Goal: Communication & Community: Answer question/provide support

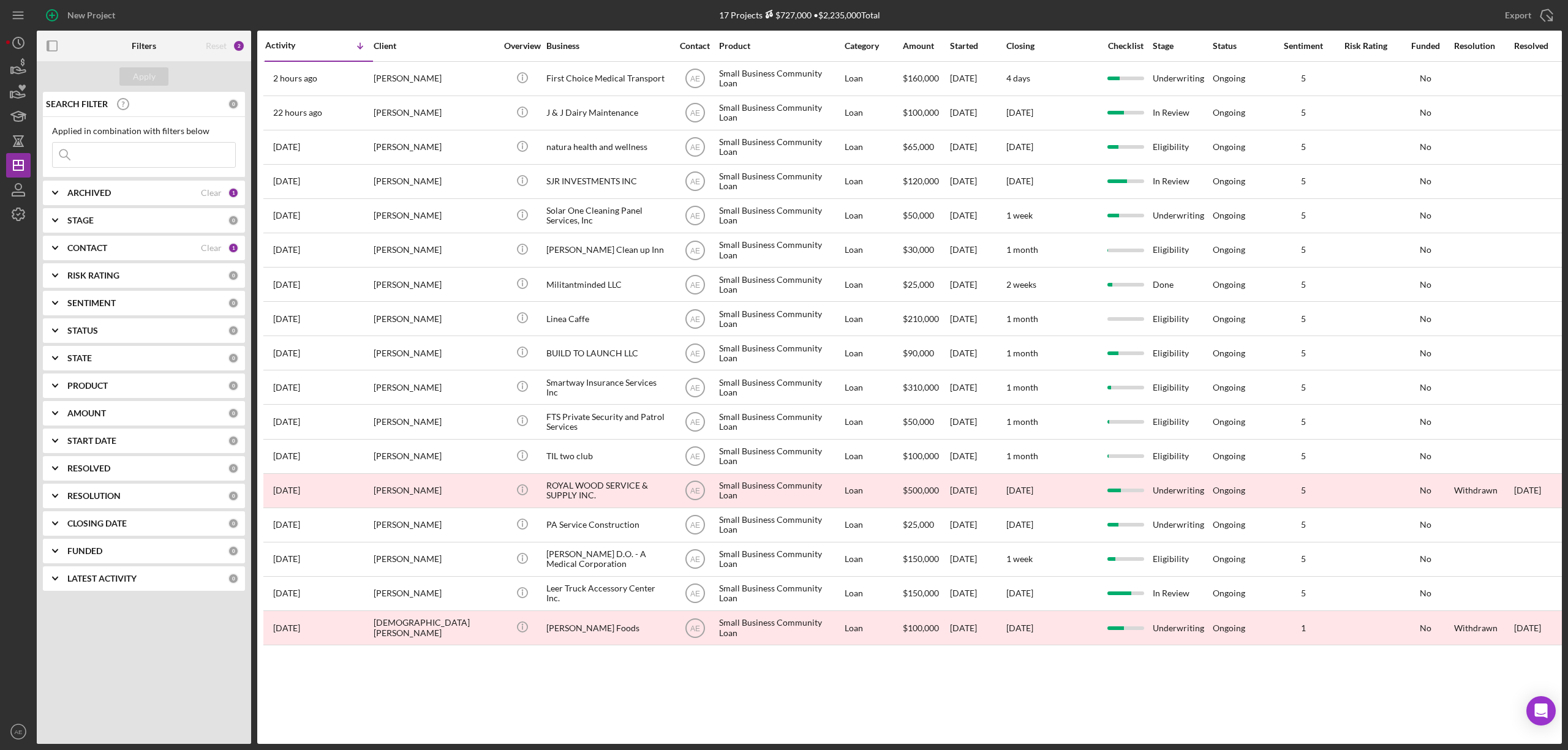
click at [150, 155] on input at bounding box center [143, 155] width 183 height 24
type input "brown bag"
click at [126, 239] on div "CONTACT Clear 1" at bounding box center [153, 248] width 171 height 24
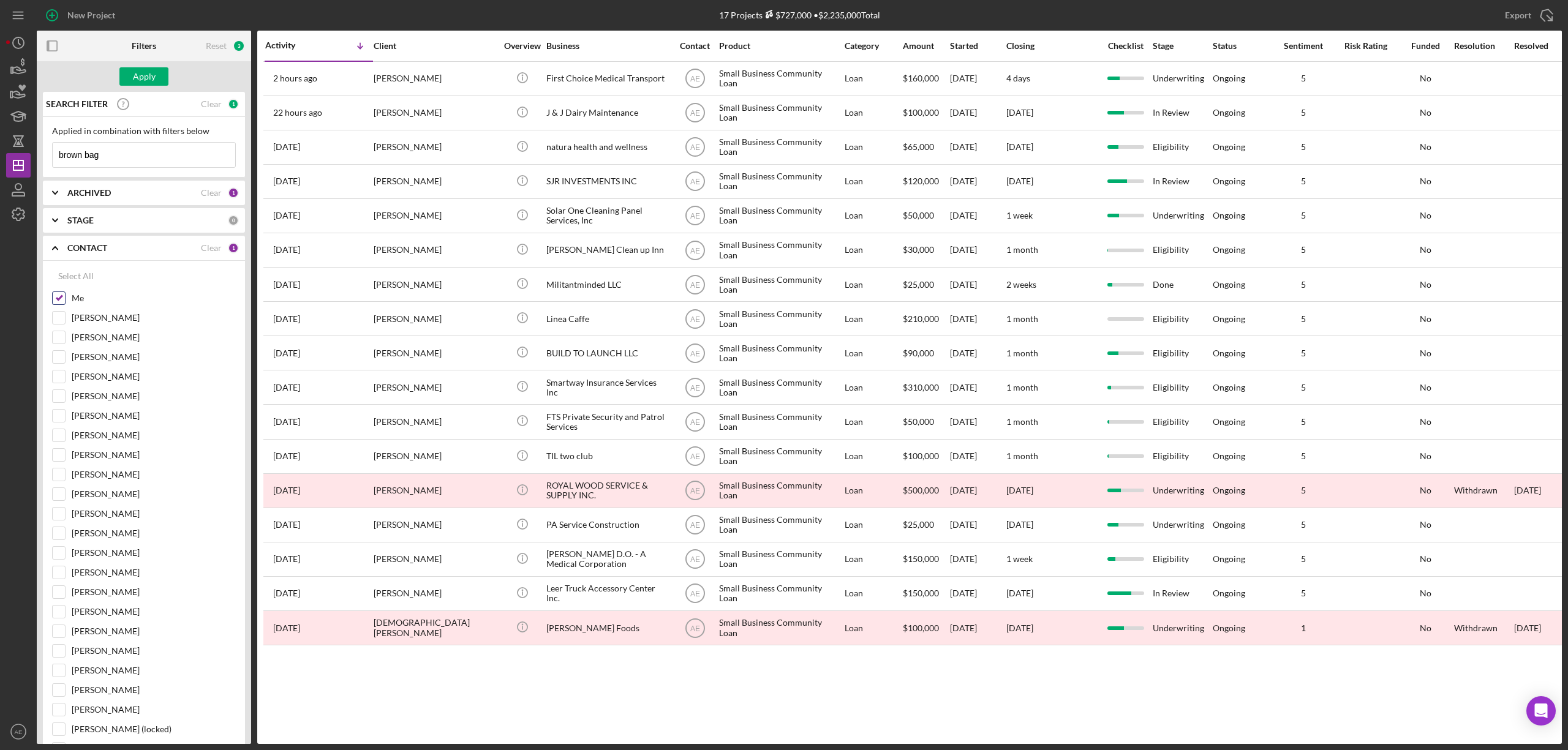
click at [59, 293] on input "Me" at bounding box center [58, 298] width 12 height 12
checkbox input "false"
click at [142, 76] on div "Apply" at bounding box center [144, 76] width 23 height 19
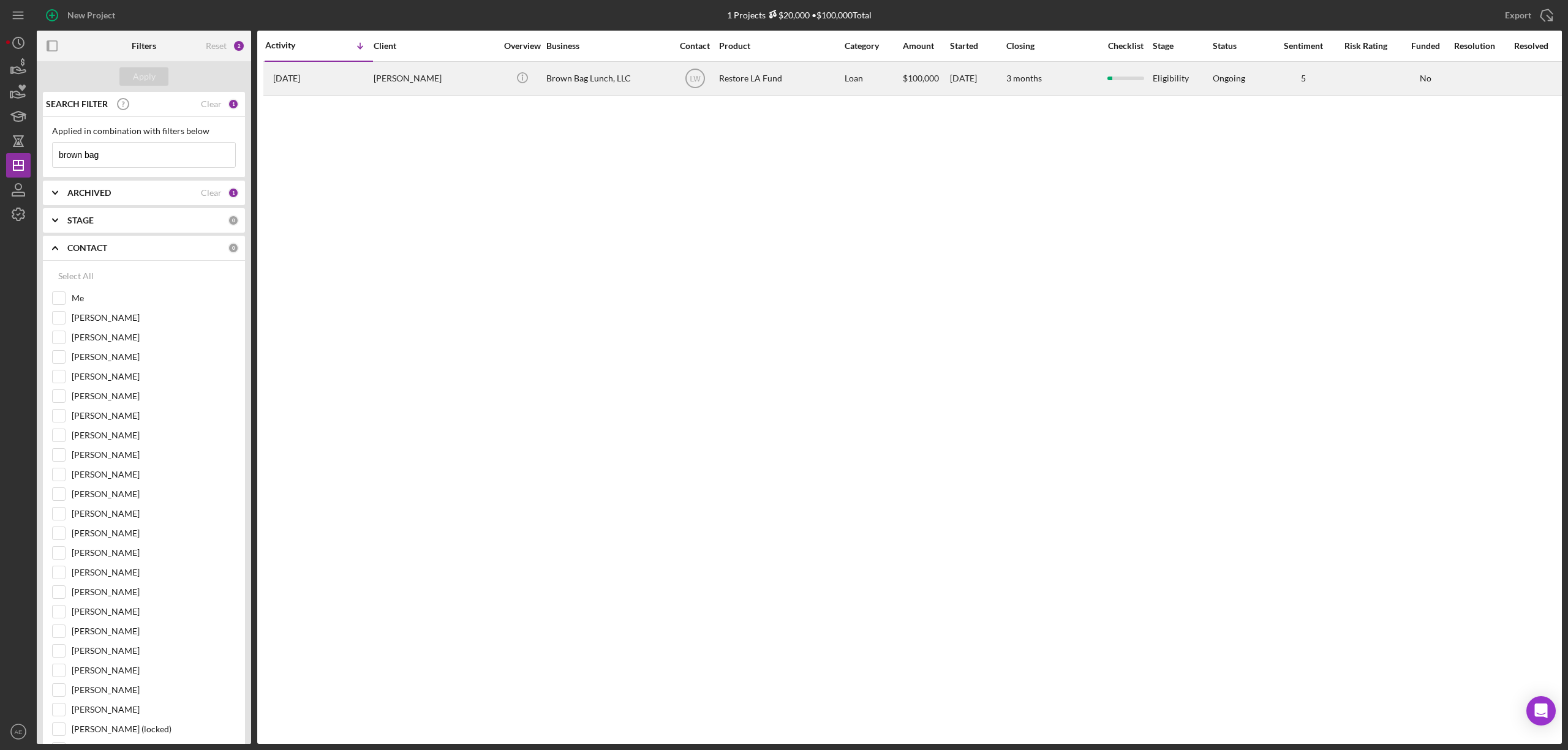
click at [568, 70] on div "Brown Bag Lunch, LLC" at bounding box center [608, 79] width 122 height 32
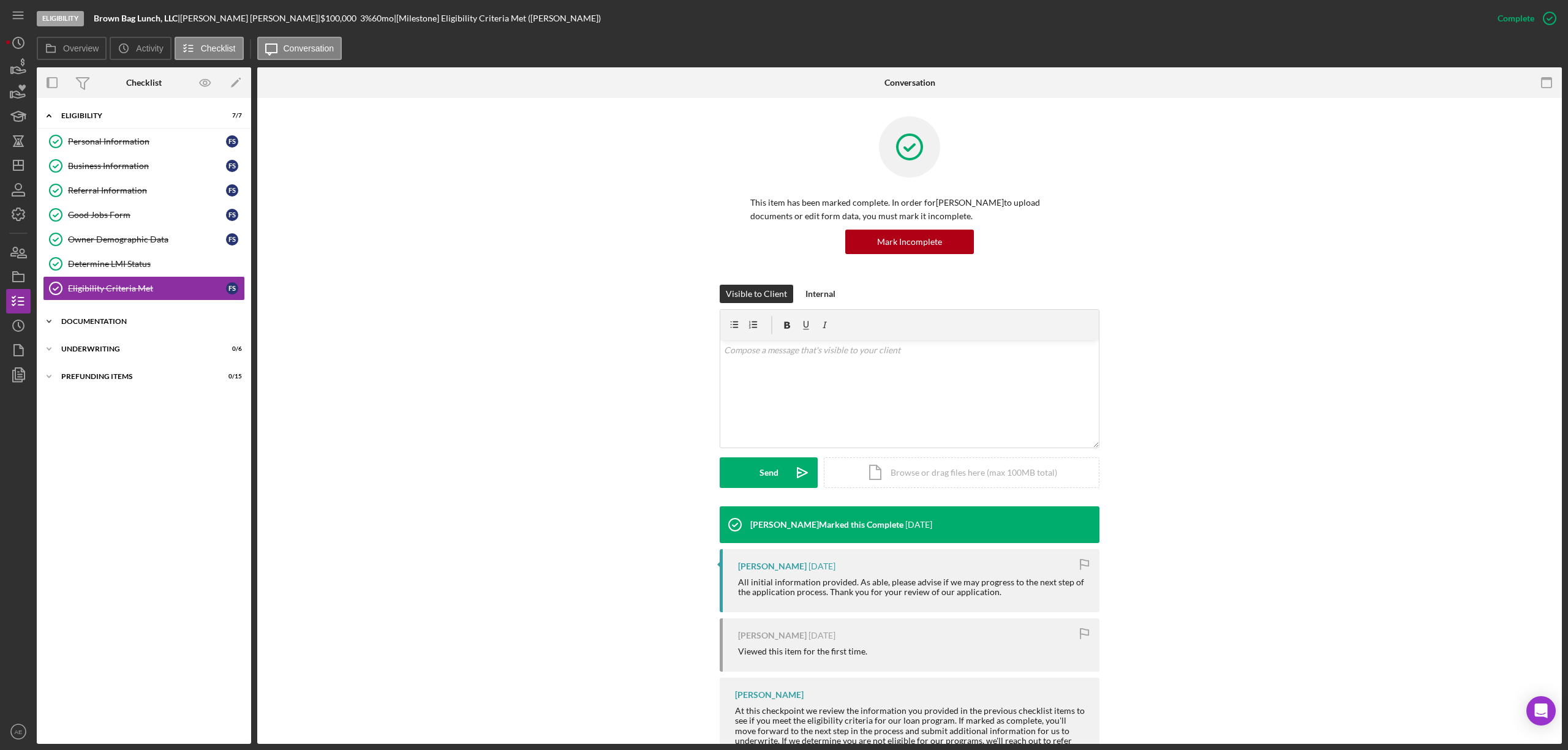
click at [158, 325] on div "Documentation" at bounding box center [148, 321] width 175 height 7
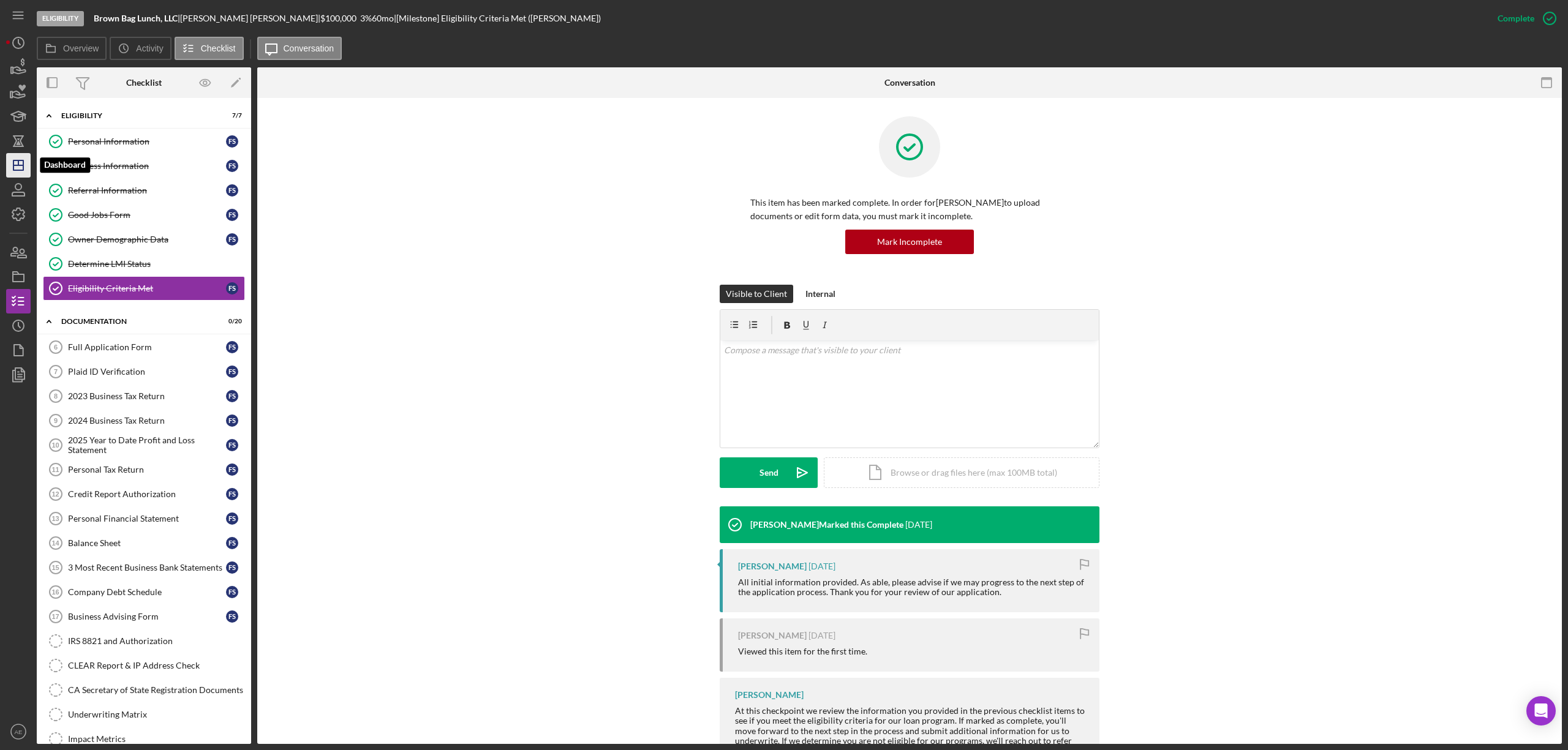
click at [23, 155] on icon "Icon/Dashboard" at bounding box center [19, 165] width 31 height 31
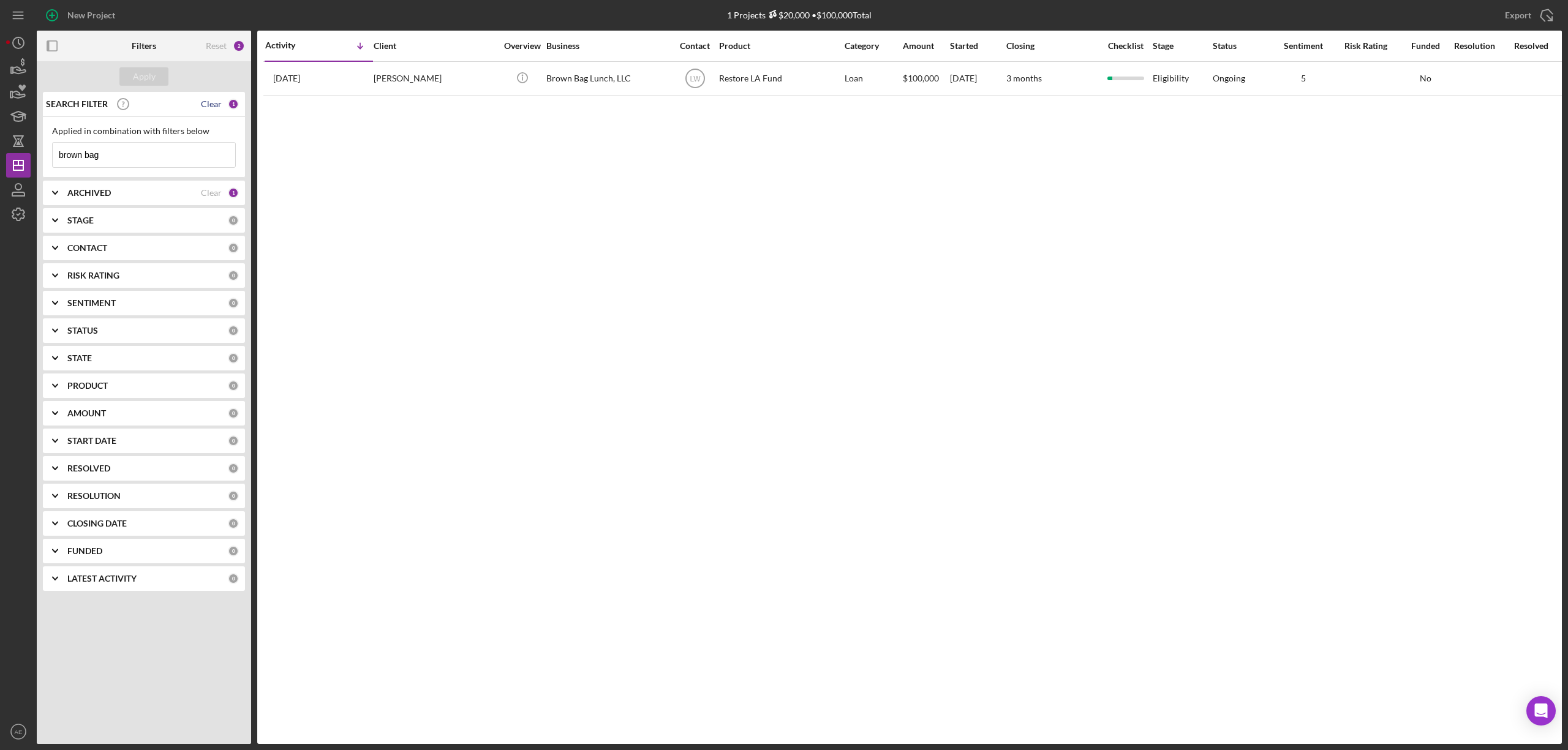
click at [212, 105] on div "Clear" at bounding box center [212, 104] width 21 height 10
click at [106, 251] on b "CONTACT" at bounding box center [87, 248] width 39 height 10
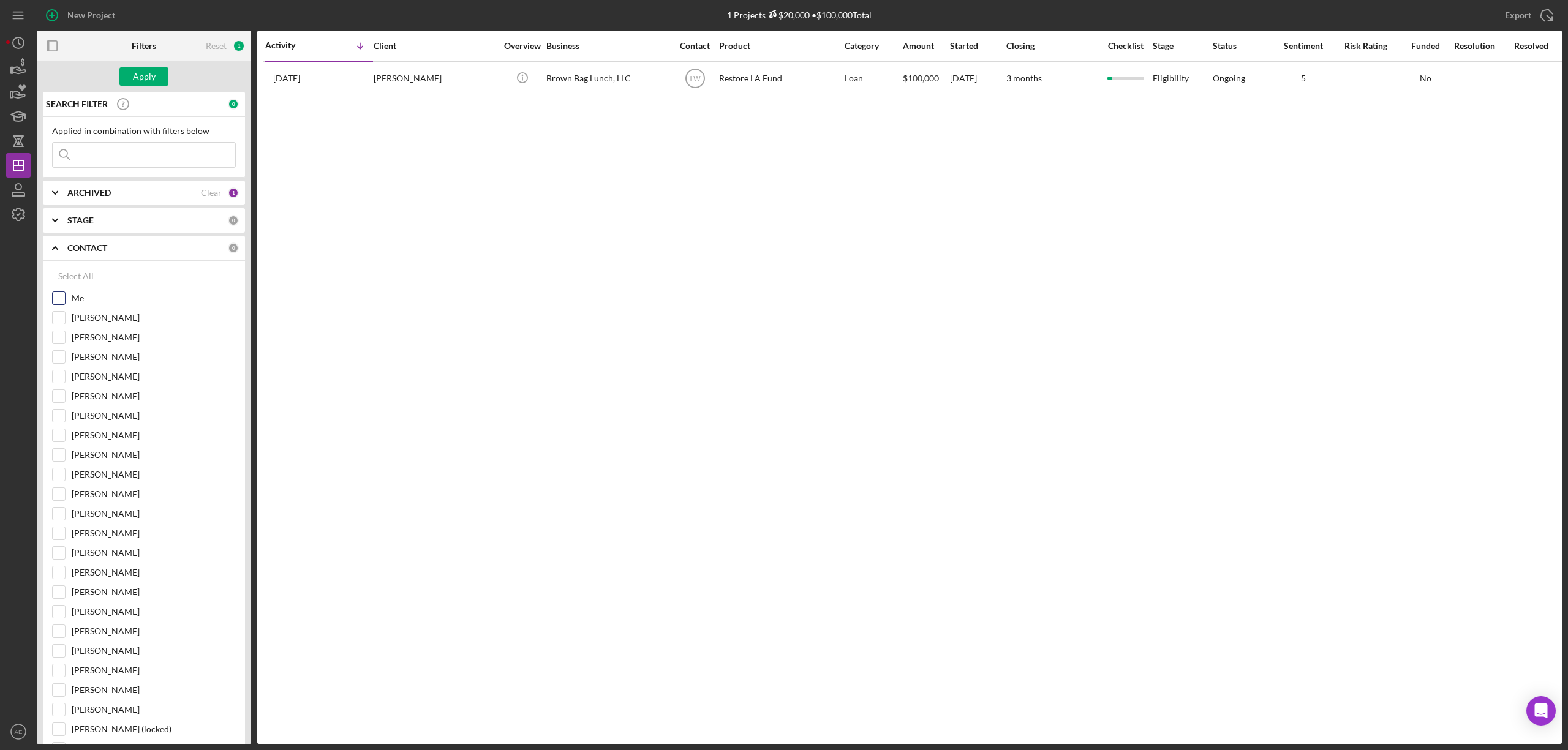
click at [58, 303] on input "Me" at bounding box center [58, 298] width 12 height 12
checkbox input "true"
click at [159, 78] on button "Apply" at bounding box center [143, 76] width 49 height 19
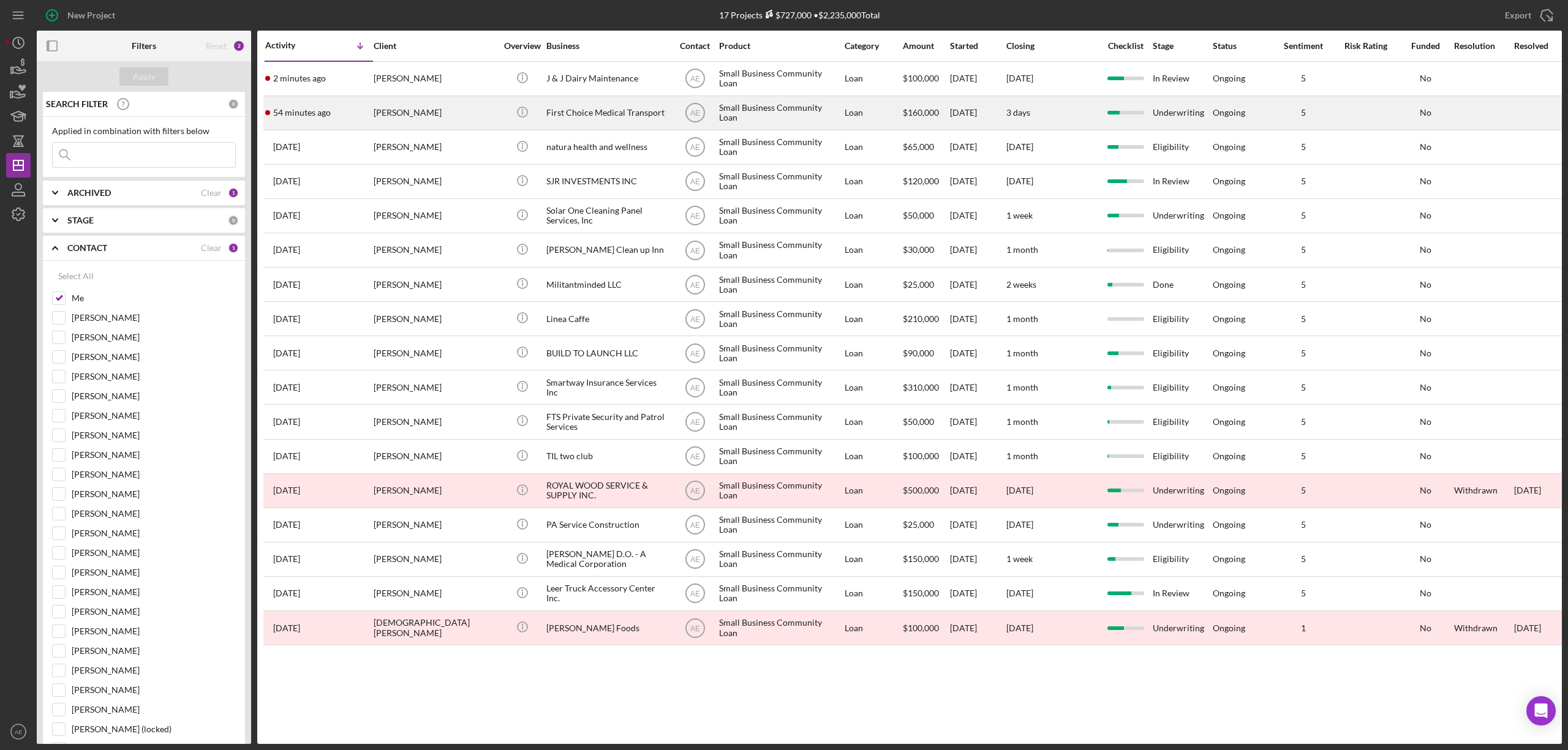
click at [378, 110] on div "[PERSON_NAME]" at bounding box center [435, 113] width 122 height 32
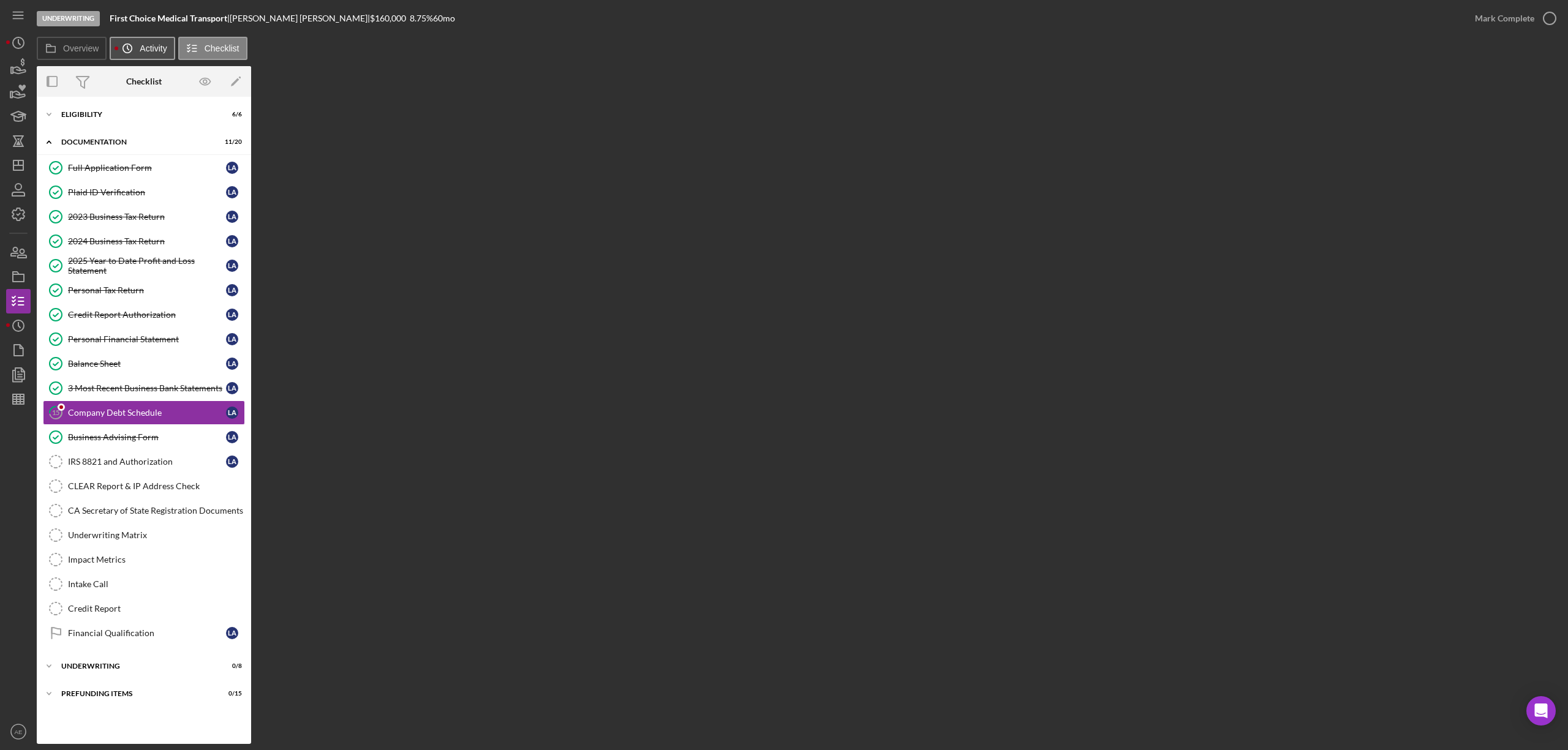
click at [151, 47] on label "Activity" at bounding box center [153, 48] width 27 height 10
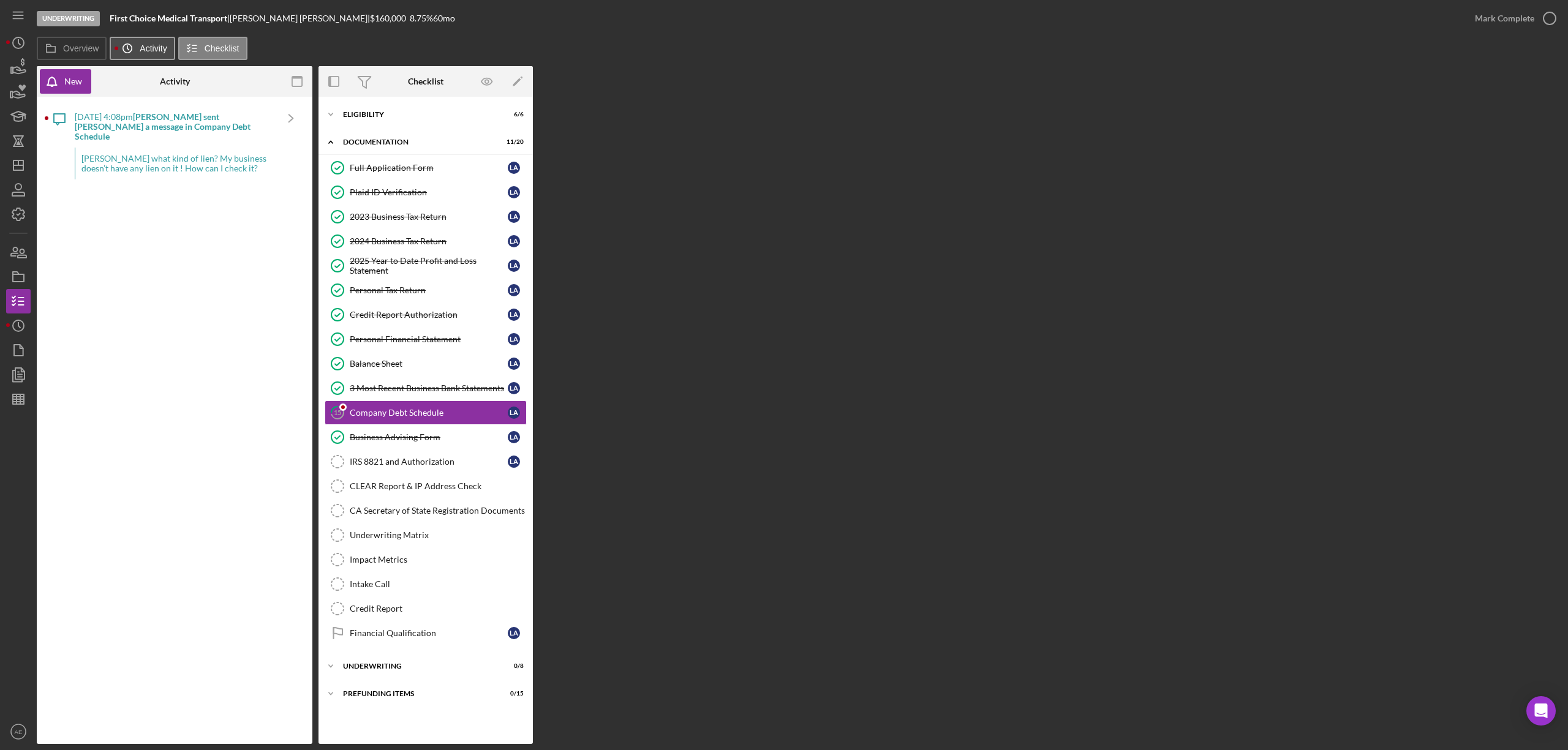
click at [131, 47] on icon "Icon/History" at bounding box center [127, 48] width 24 height 24
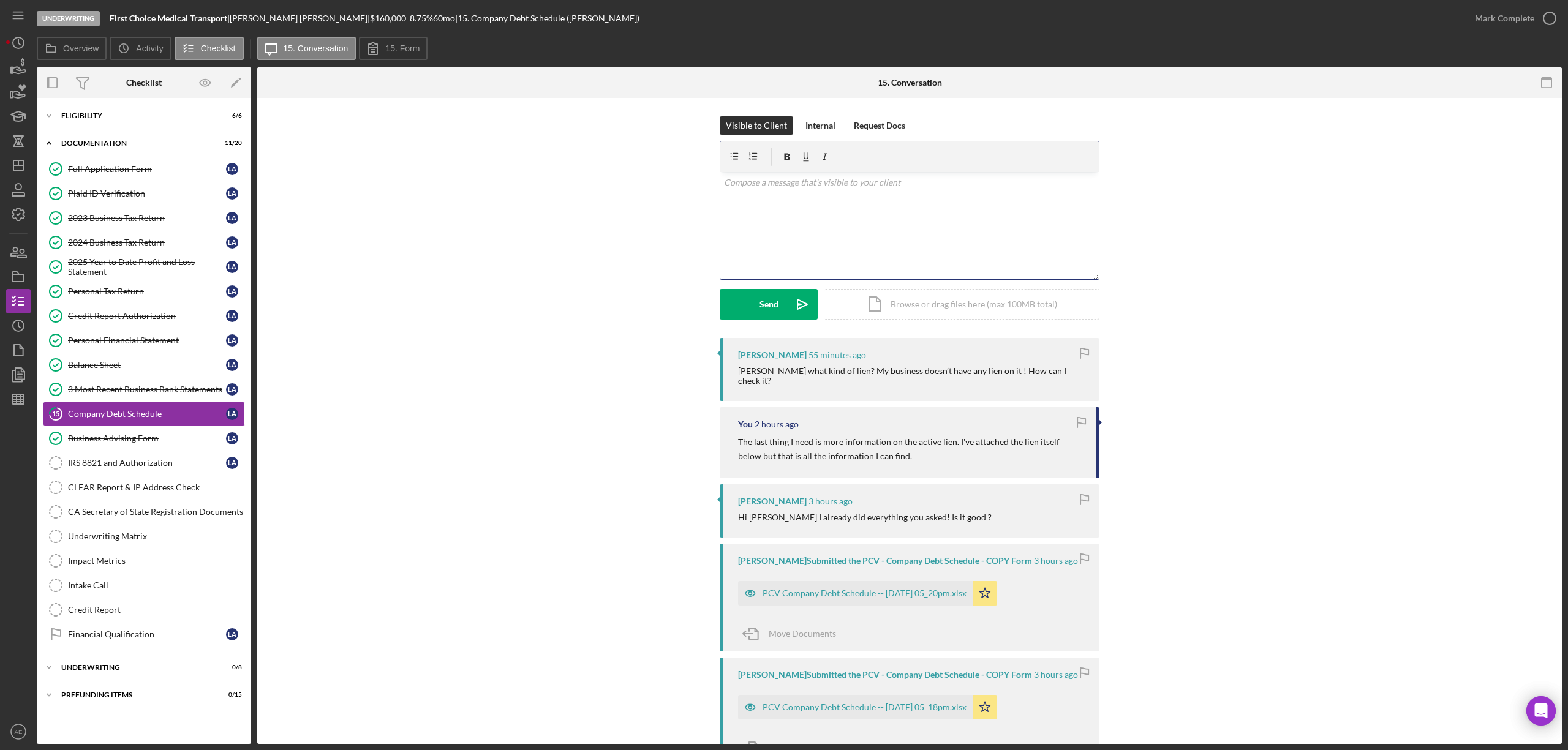
click at [927, 178] on p at bounding box center [910, 182] width 372 height 14
drag, startPoint x: 109, startPoint y: 14, endPoint x: 228, endPoint y: 21, distance: 119.2
click at [228, 21] on div "Underwriting First Choice Medical Transport | Levon Arakelyan | $160,000 $96,00…" at bounding box center [750, 19] width 1426 height 37
copy b "First Choice Medical Transport"
click at [778, 188] on p "Hello Levon," at bounding box center [910, 182] width 372 height 14
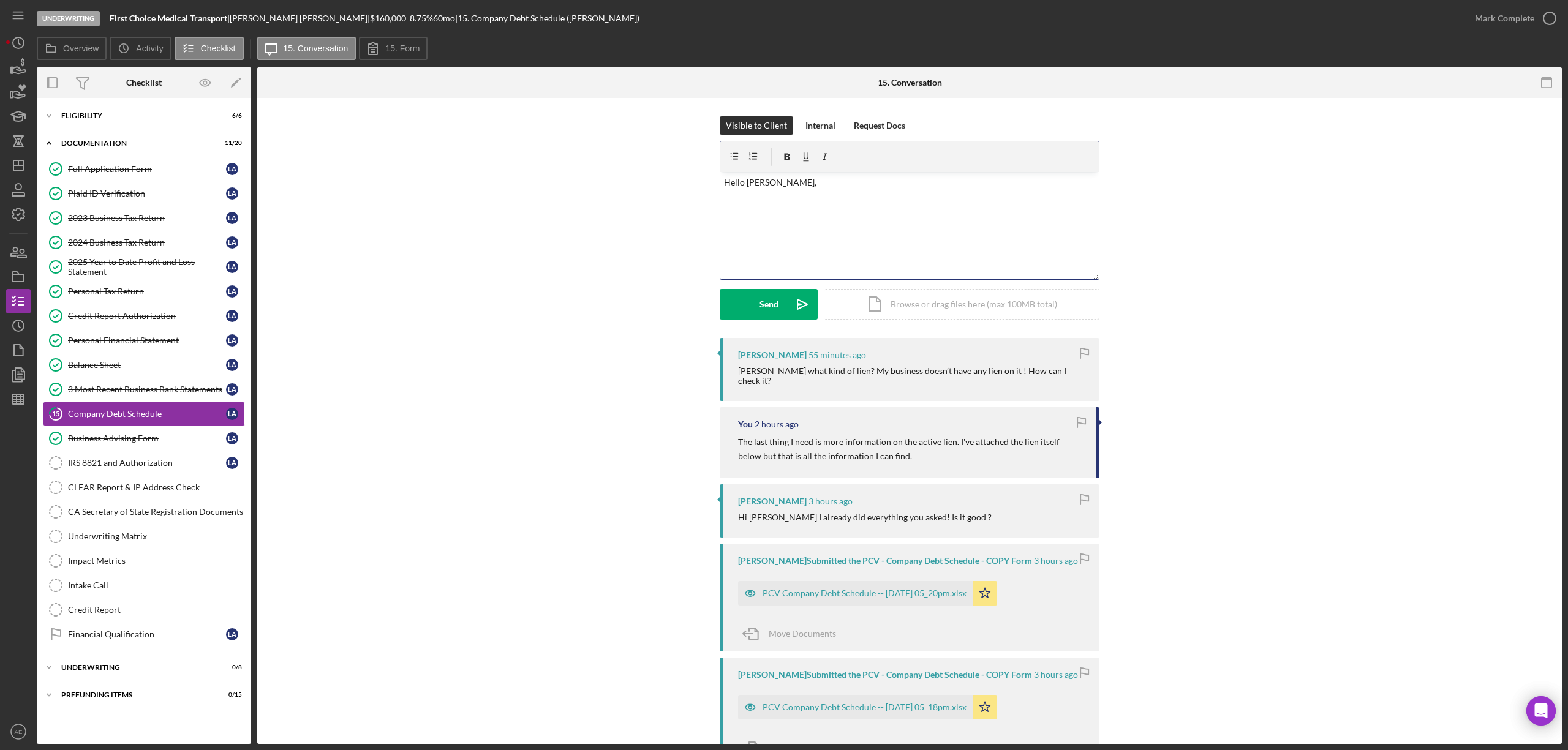
click at [768, 219] on p at bounding box center [910, 216] width 372 height 14
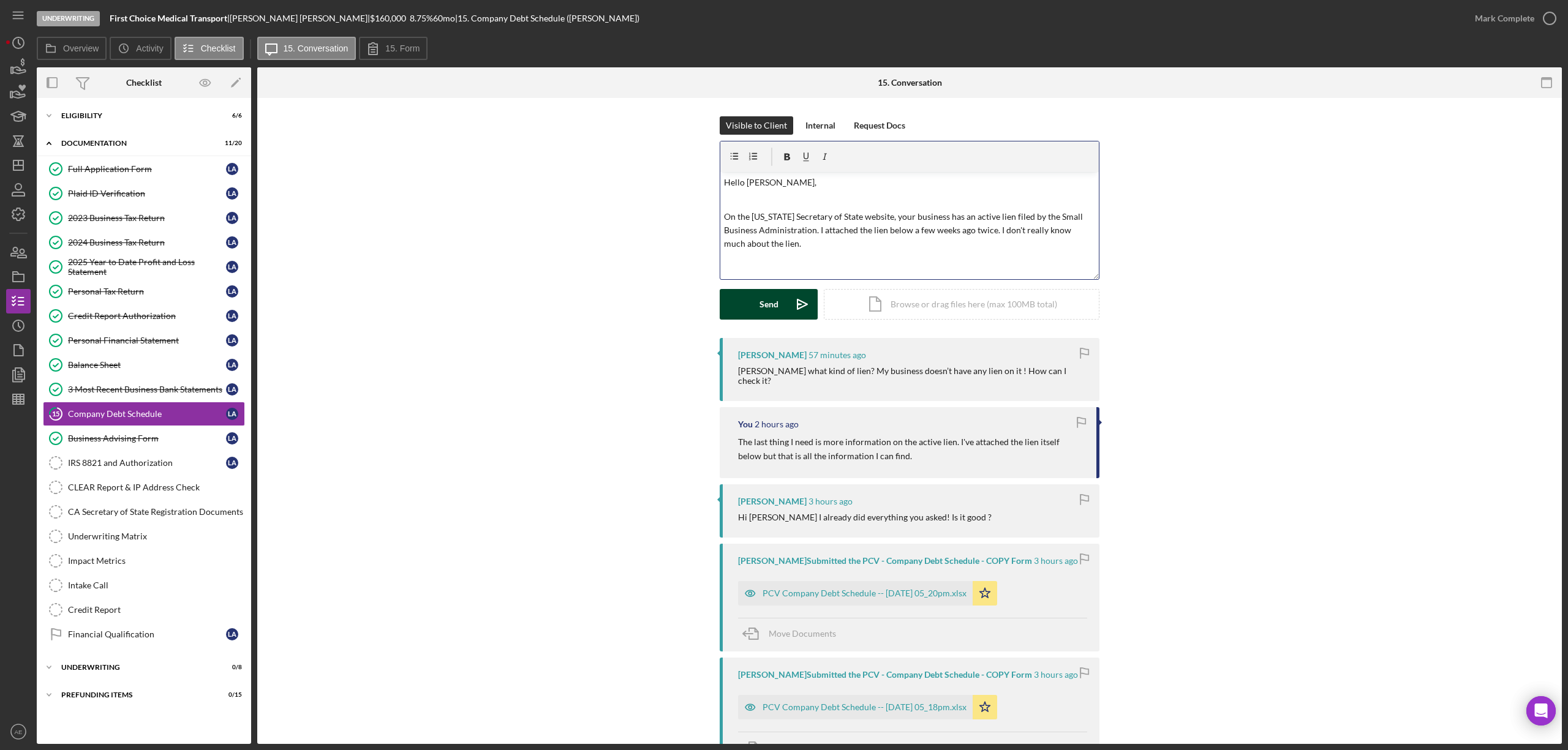
click at [755, 309] on button "Send Icon/icon-invite-send" at bounding box center [769, 304] width 98 height 31
